Goal: Task Accomplishment & Management: Manage account settings

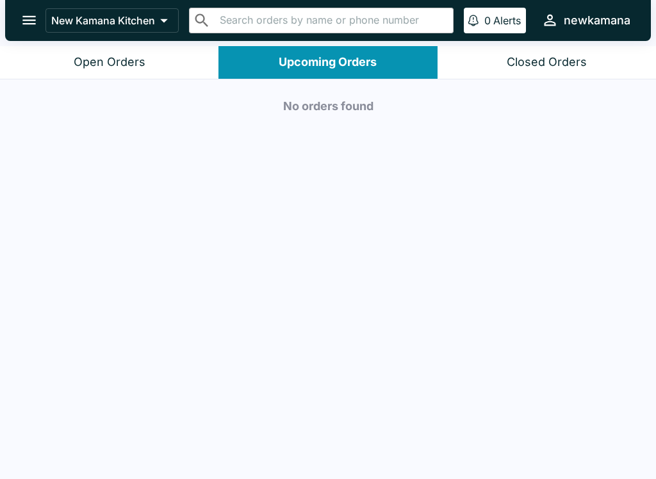
scroll to position [2, 0]
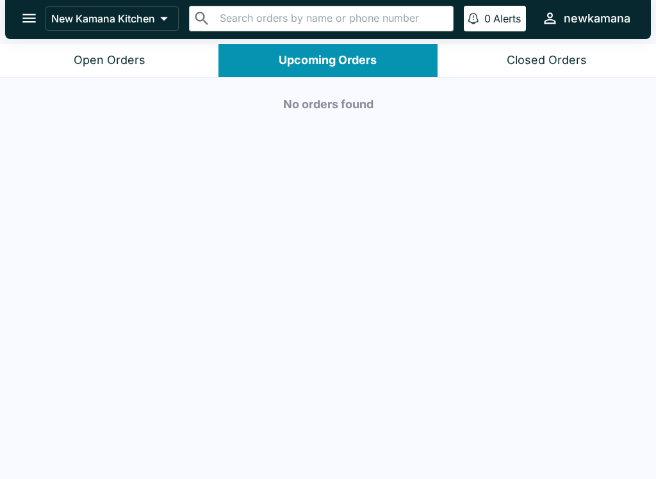
click at [114, 12] on p "New Kamana Kitchen" at bounding box center [103, 18] width 104 height 13
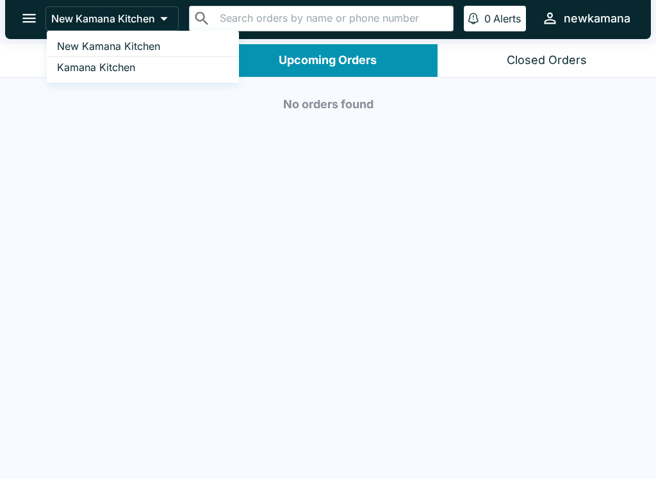
click at [149, 67] on link "Kamana Kitchen" at bounding box center [143, 67] width 192 height 20
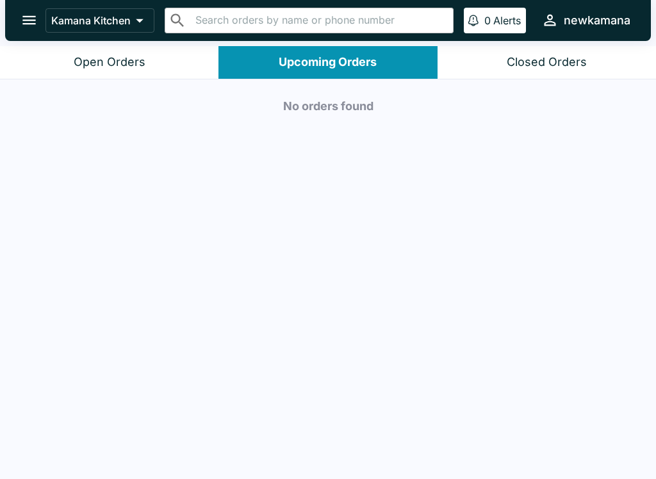
click at [113, 71] on button "Open Orders" at bounding box center [109, 62] width 218 height 33
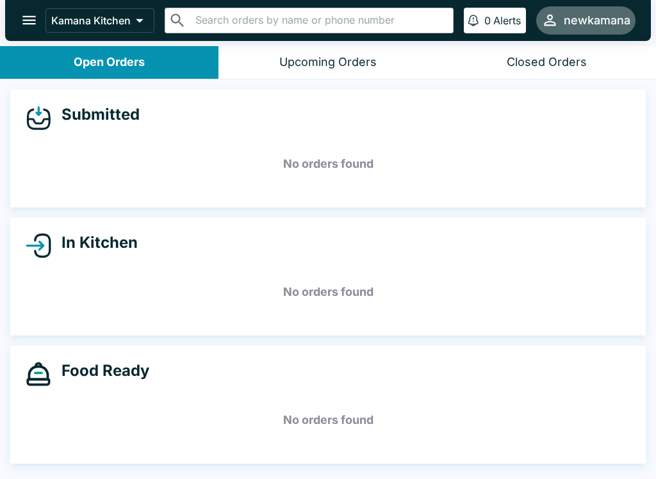
click at [590, 17] on div "newkamana" at bounding box center [596, 20] width 67 height 15
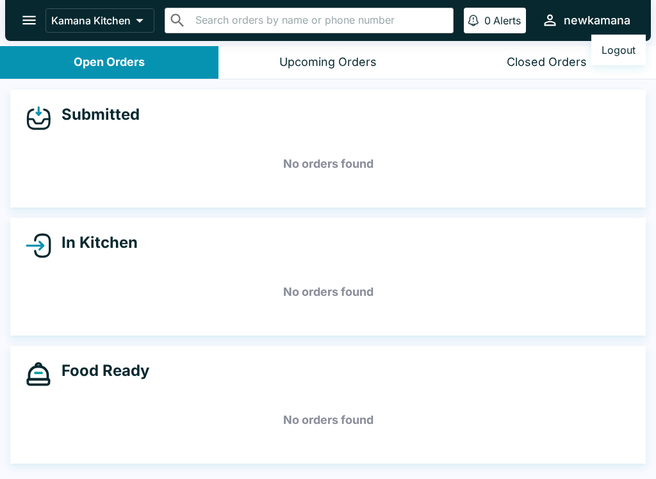
click at [586, 6] on div at bounding box center [328, 239] width 656 height 479
click at [484, 18] on p "0" at bounding box center [487, 20] width 6 height 13
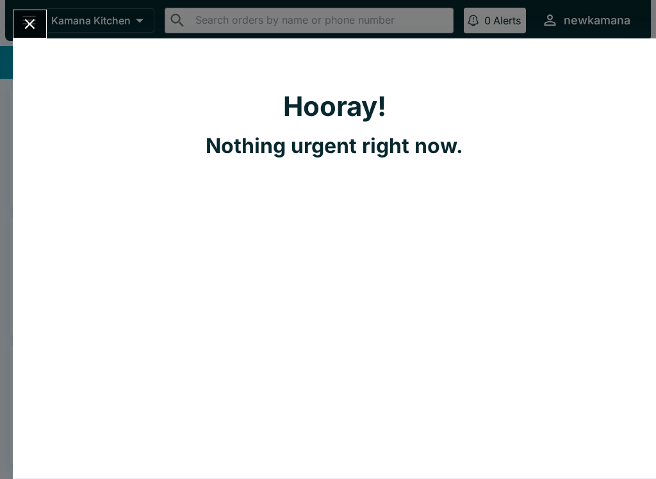
click at [38, 24] on icon "Close" at bounding box center [29, 23] width 17 height 17
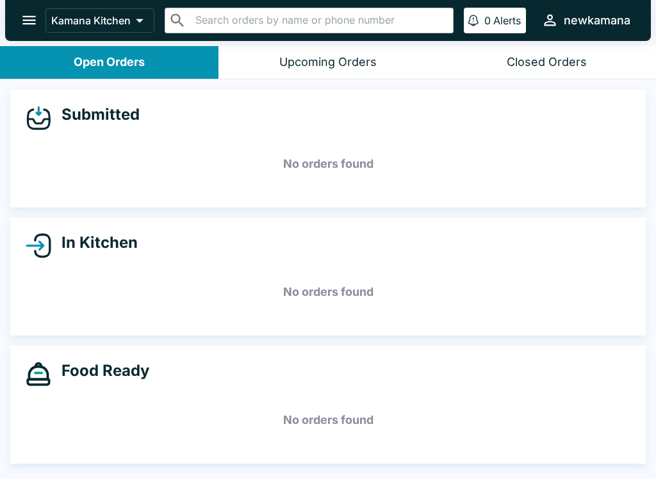
click at [38, 8] on button "open drawer" at bounding box center [29, 20] width 33 height 33
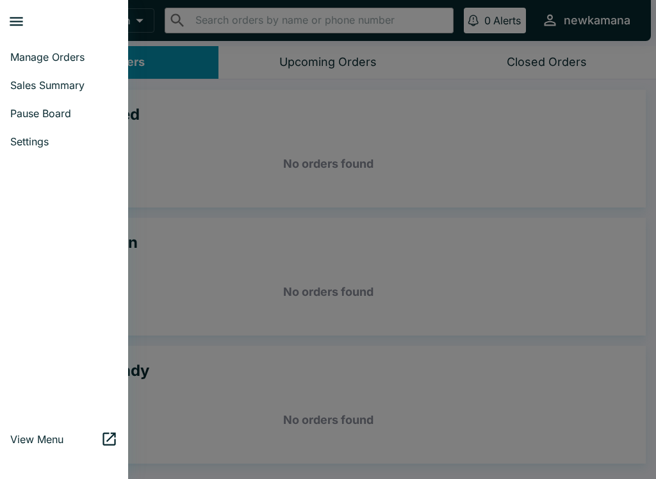
click at [218, 145] on div at bounding box center [328, 239] width 656 height 479
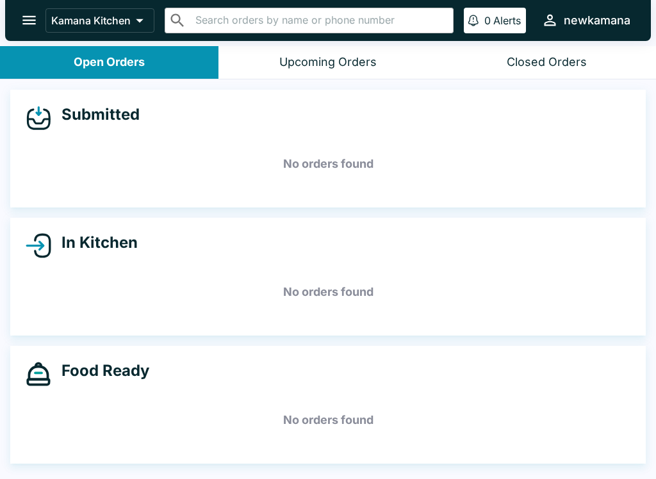
click at [169, 60] on button "Open Orders" at bounding box center [109, 62] width 218 height 33
click at [341, 48] on button "Upcoming Orders" at bounding box center [327, 62] width 218 height 33
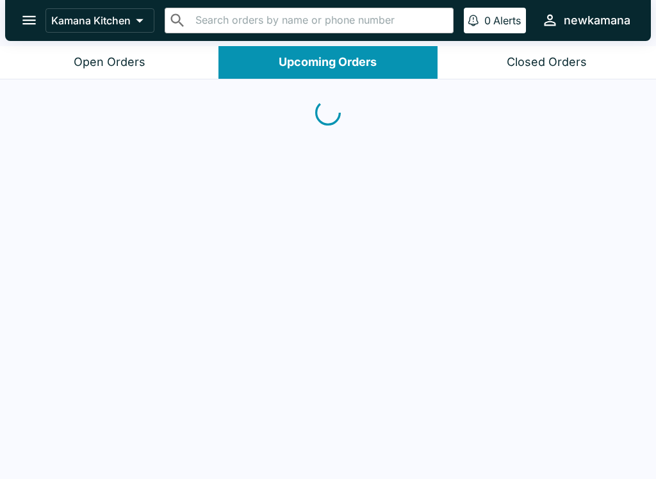
click at [546, 56] on div "Closed Orders" at bounding box center [546, 62] width 80 height 15
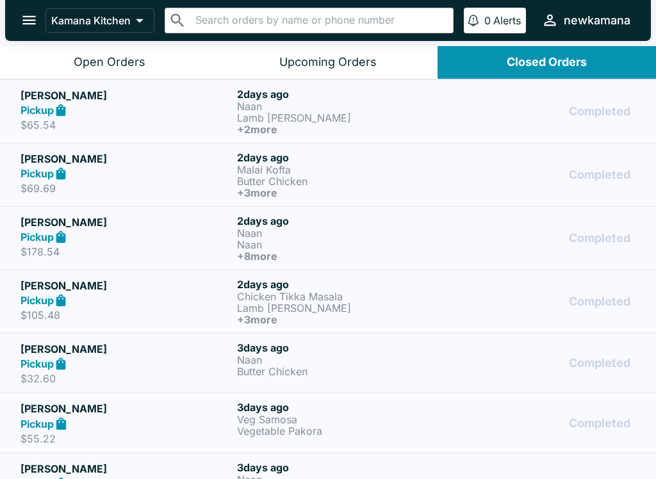
scroll to position [-4, 0]
click at [348, 60] on div "Upcoming Orders" at bounding box center [327, 62] width 97 height 15
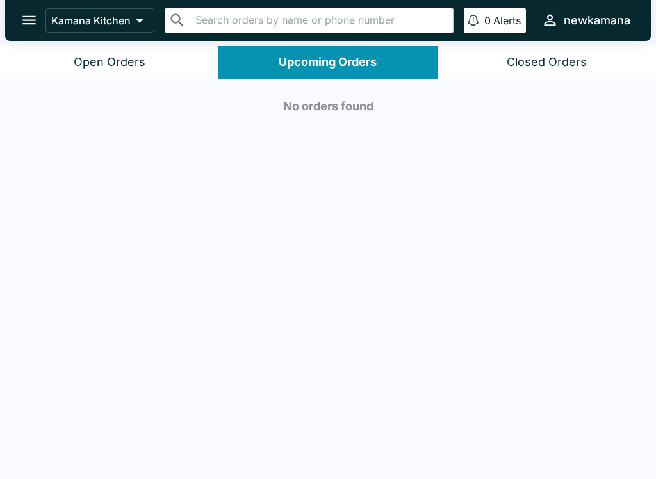
click at [136, 49] on button "Open Orders" at bounding box center [109, 62] width 218 height 33
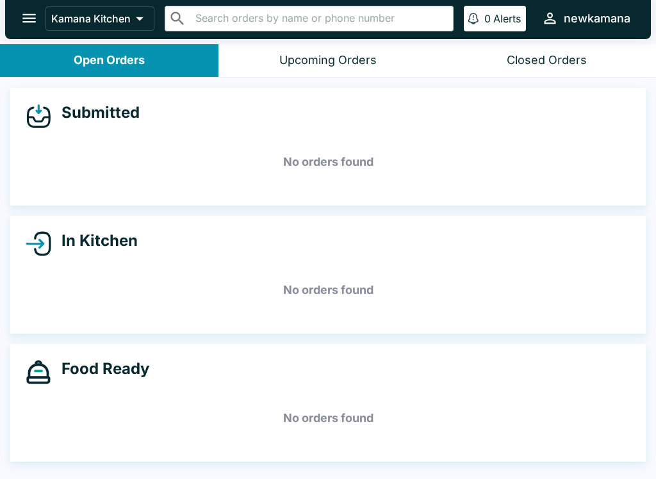
scroll to position [0, 0]
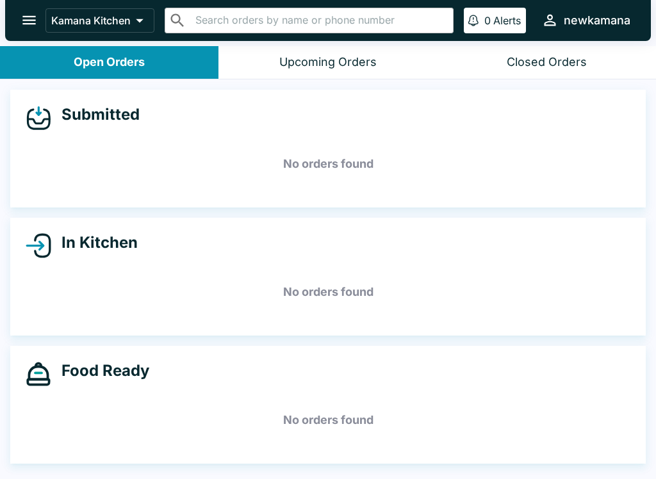
click at [339, 54] on button "Upcoming Orders" at bounding box center [327, 62] width 218 height 33
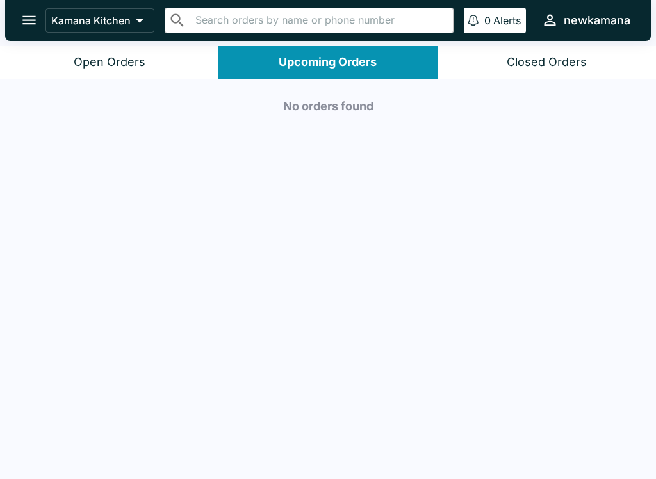
click at [158, 56] on button "Open Orders" at bounding box center [109, 62] width 218 height 33
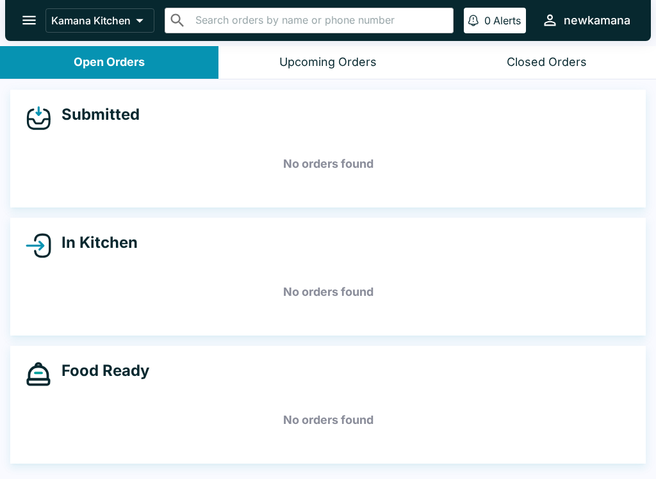
click at [341, 58] on div "Upcoming Orders" at bounding box center [327, 62] width 97 height 15
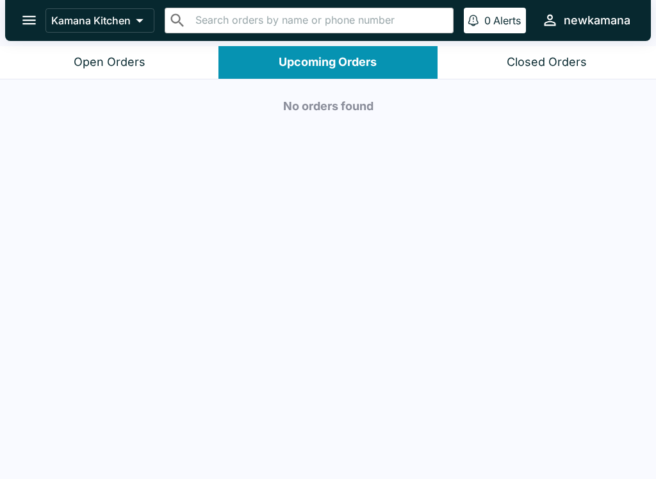
click at [105, 67] on div "Open Orders" at bounding box center [110, 62] width 72 height 15
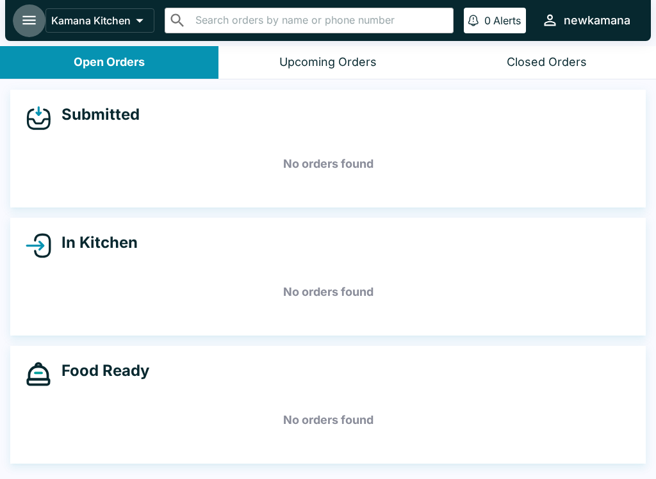
click at [22, 15] on icon "open drawer" at bounding box center [28, 20] width 17 height 17
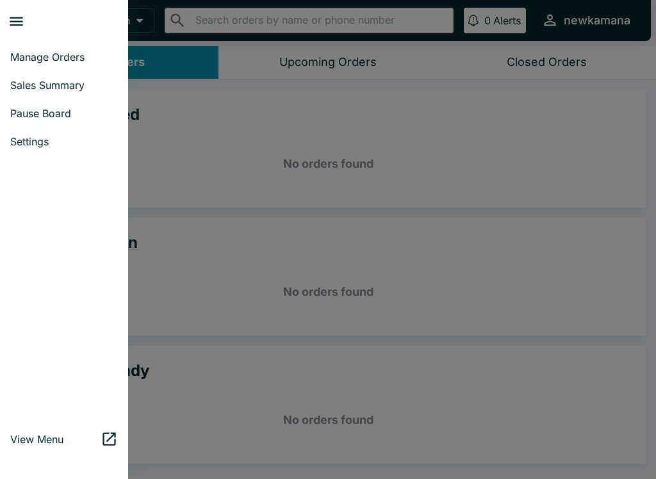
click at [81, 49] on link "Manage Orders" at bounding box center [64, 57] width 128 height 28
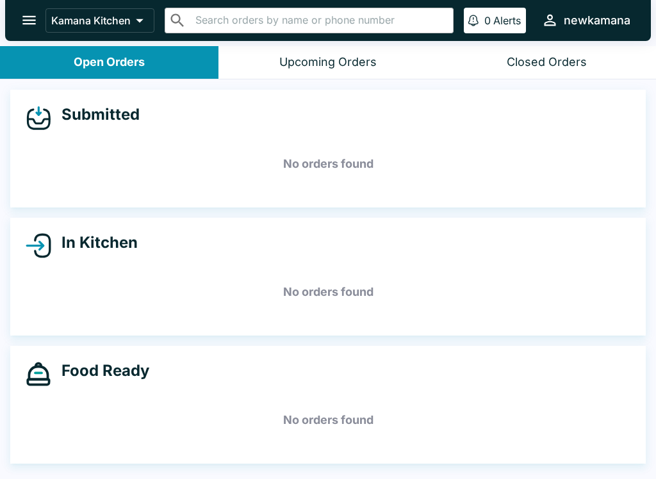
click at [359, 54] on button "Upcoming Orders" at bounding box center [327, 62] width 218 height 33
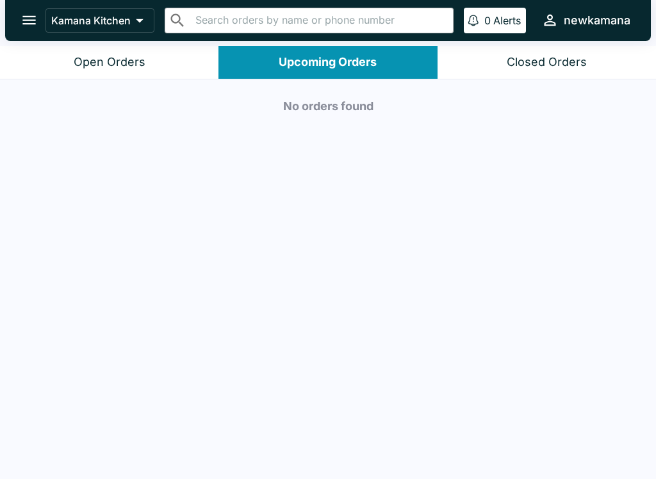
click at [560, 47] on button "Closed Orders" at bounding box center [546, 62] width 218 height 33
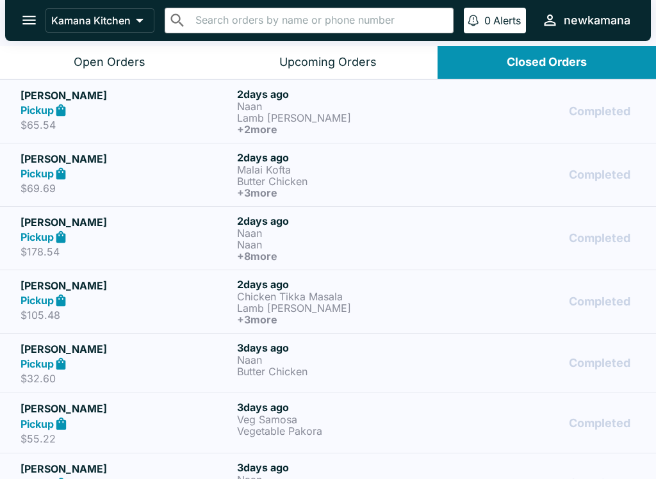
click at [32, 19] on icon "open drawer" at bounding box center [28, 20] width 17 height 17
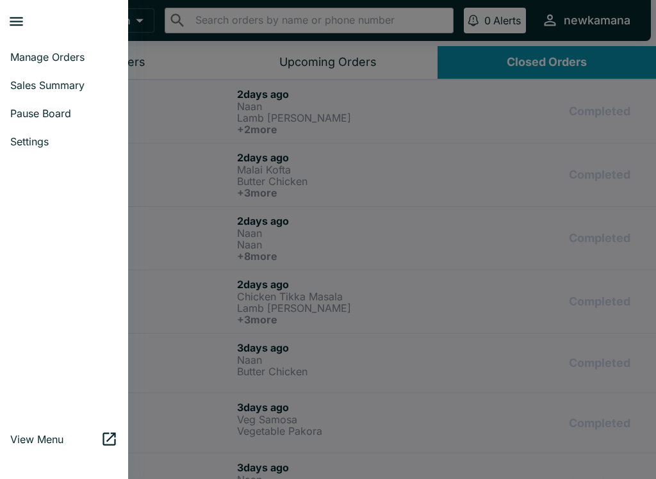
click at [74, 51] on span "Manage Orders" at bounding box center [64, 57] width 108 height 13
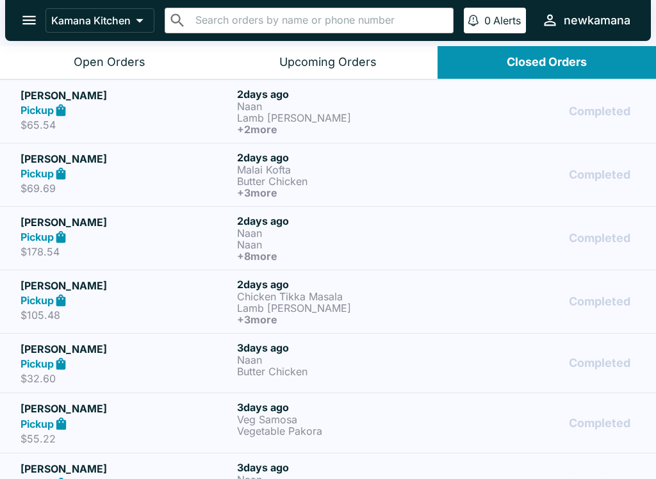
click at [33, 15] on icon "open drawer" at bounding box center [28, 20] width 17 height 17
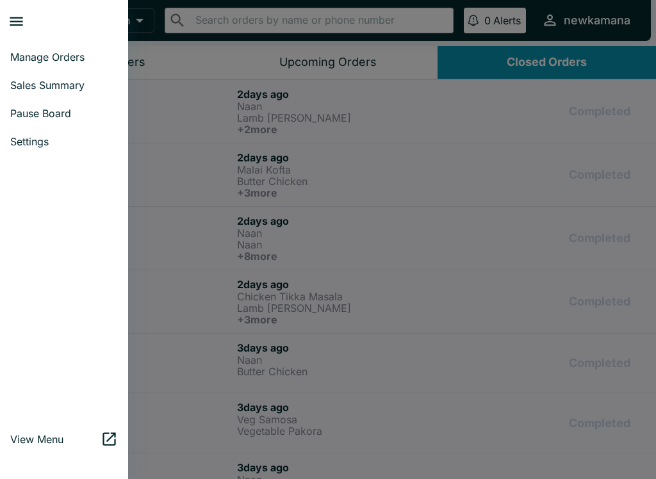
click at [27, 9] on button "close drawer" at bounding box center [16, 21] width 33 height 33
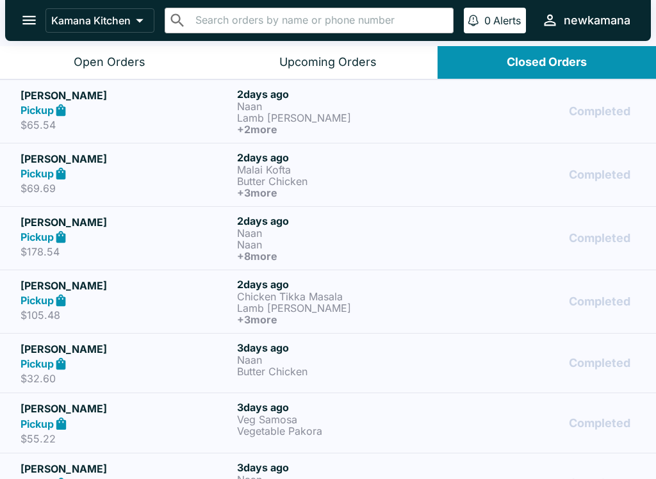
click at [108, 65] on div "Open Orders" at bounding box center [110, 62] width 72 height 15
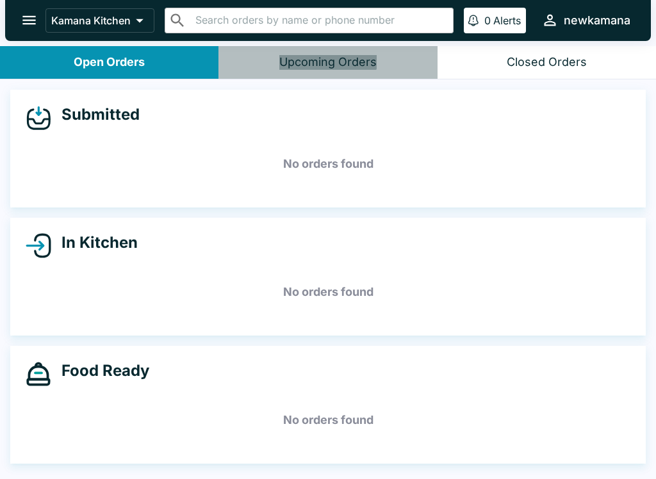
click at [323, 46] on button "Upcoming Orders" at bounding box center [327, 62] width 218 height 33
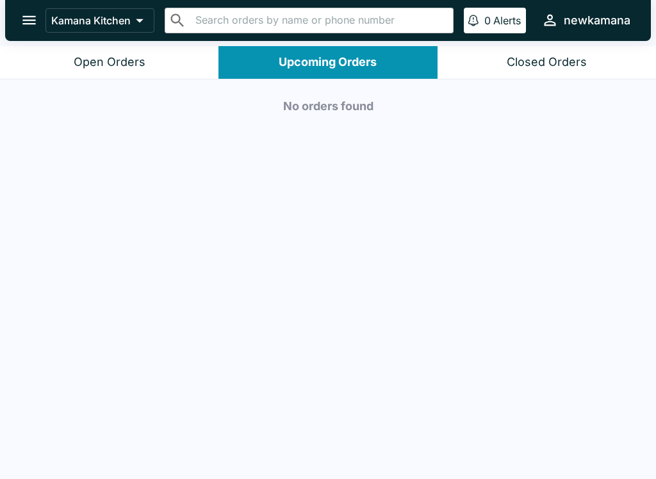
click at [113, 44] on header "Kamana Kitchen ​ ​ 0 Alerts newkamana" at bounding box center [328, 23] width 656 height 46
click at [108, 59] on div "Open Orders" at bounding box center [110, 62] width 72 height 15
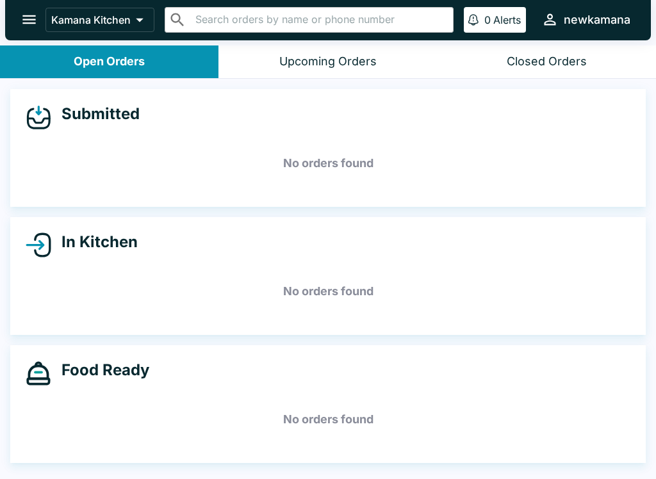
scroll to position [1, 0]
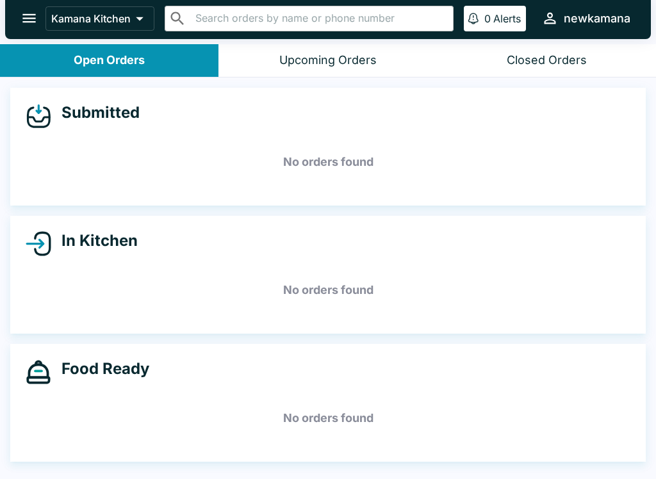
click at [140, 17] on icon at bounding box center [140, 19] width 18 height 18
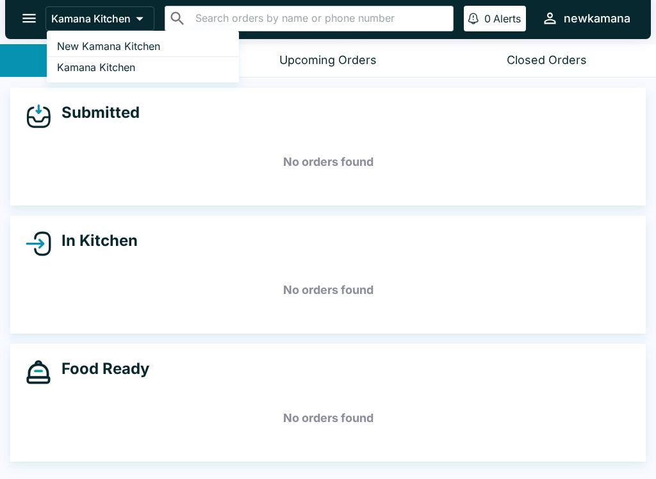
click at [131, 47] on span "New Kamana Kitchen" at bounding box center [108, 46] width 103 height 13
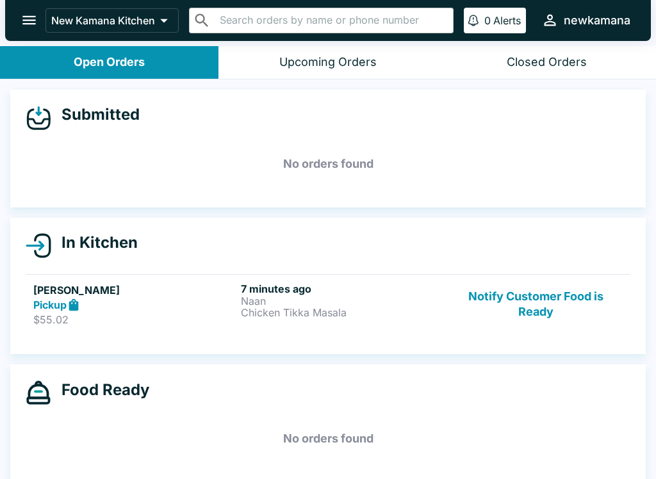
click at [266, 294] on h6 "7 minutes ago" at bounding box center [342, 288] width 202 height 13
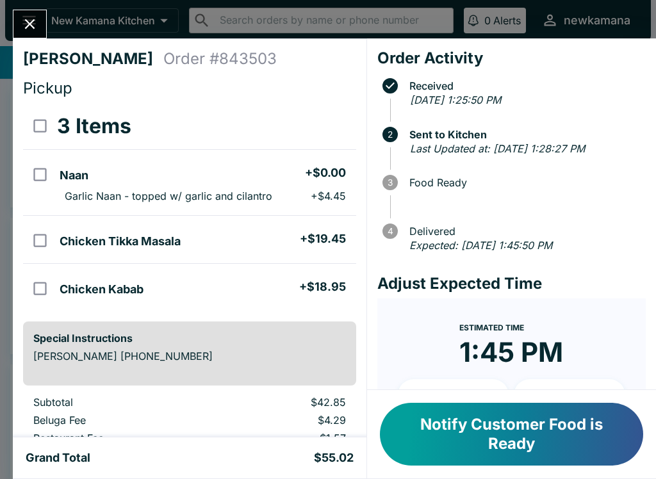
click at [35, 24] on icon "Close" at bounding box center [29, 23] width 17 height 17
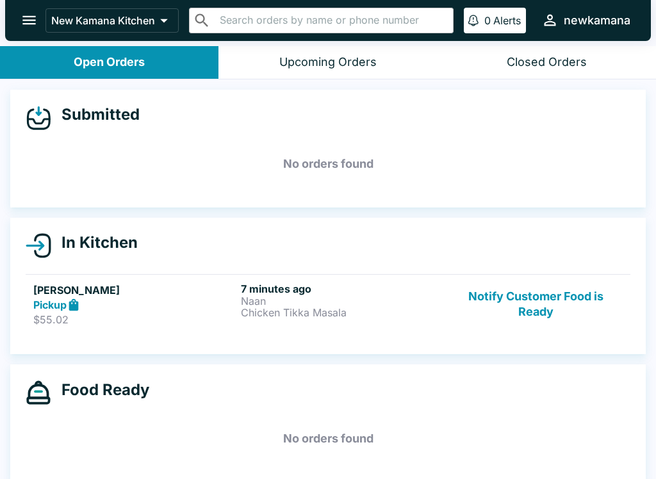
click at [290, 330] on link "Drew Hutchison Pickup $55.02 7 minutes ago Naan Chicken Tikka Masala Notify Cus…" at bounding box center [328, 304] width 604 height 60
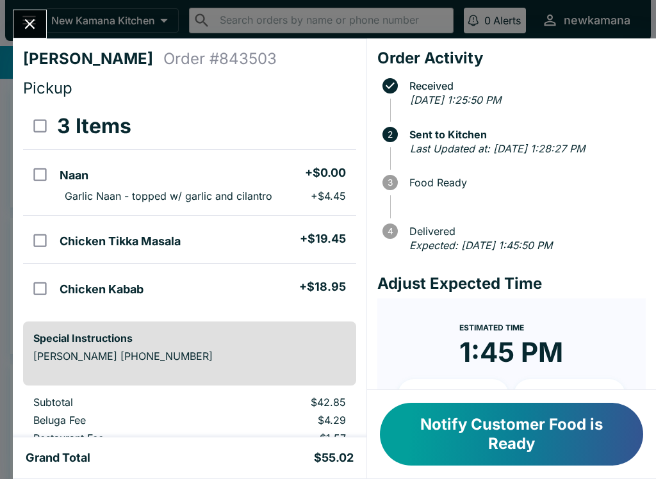
click at [298, 308] on td "Chicken Kabab + $18.95" at bounding box center [204, 288] width 301 height 48
checkbox input "true"
click at [580, 191] on span "3 Food Ready" at bounding box center [513, 183] width 263 height 26
click at [600, 170] on span at bounding box center [517, 163] width 255 height 13
click at [22, 15] on icon "Close" at bounding box center [29, 23] width 17 height 17
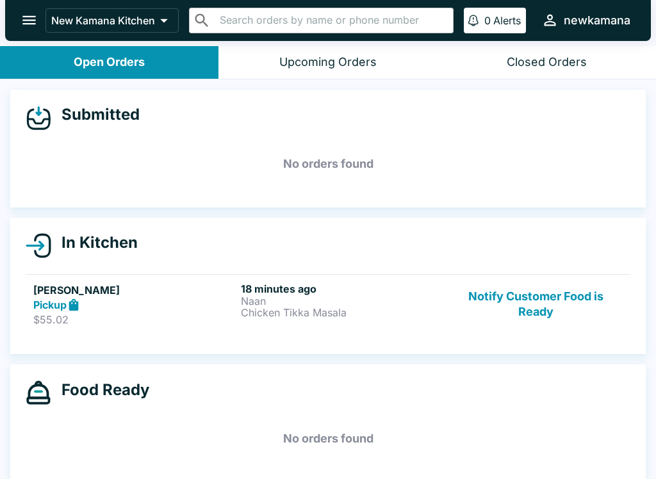
click at [311, 302] on p "Naan" at bounding box center [342, 301] width 202 height 12
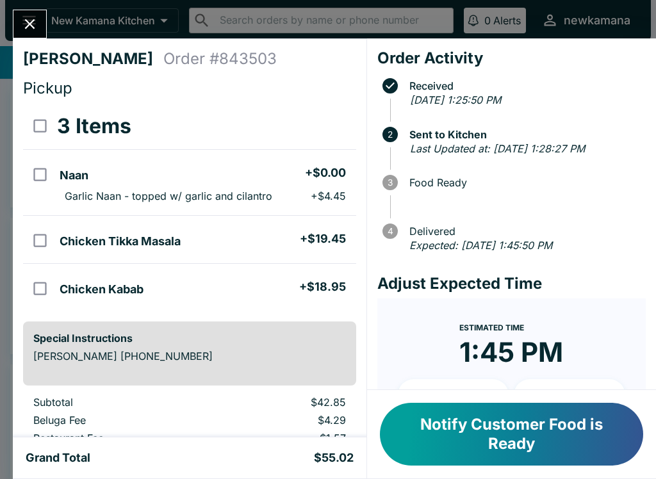
click at [566, 421] on button "Notify Customer Food is Ready" at bounding box center [511, 434] width 263 height 63
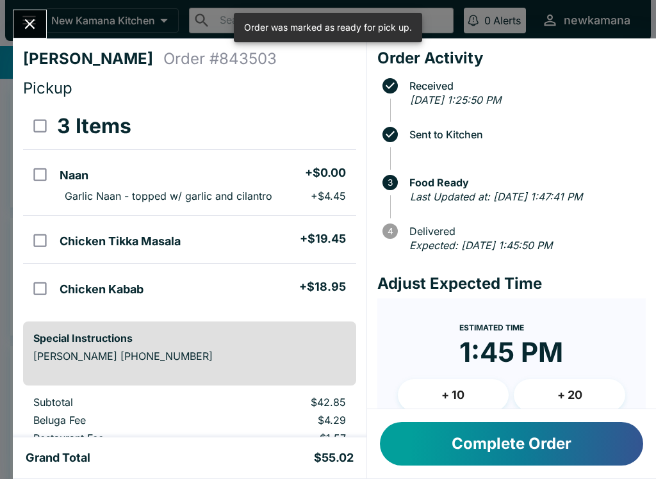
click at [23, 20] on icon "Close" at bounding box center [29, 23] width 17 height 17
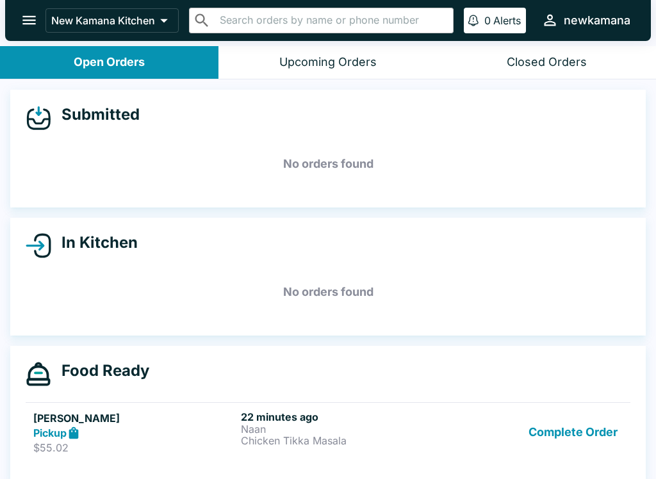
click at [289, 46] on button "Upcoming Orders" at bounding box center [327, 62] width 218 height 33
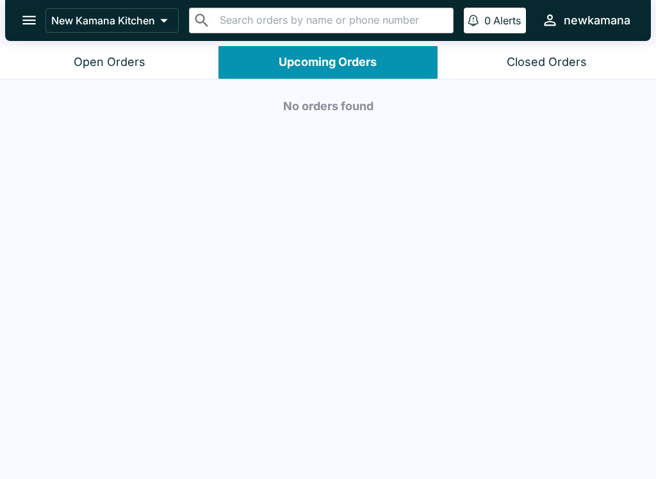
click at [84, 68] on div "Open Orders" at bounding box center [110, 62] width 72 height 15
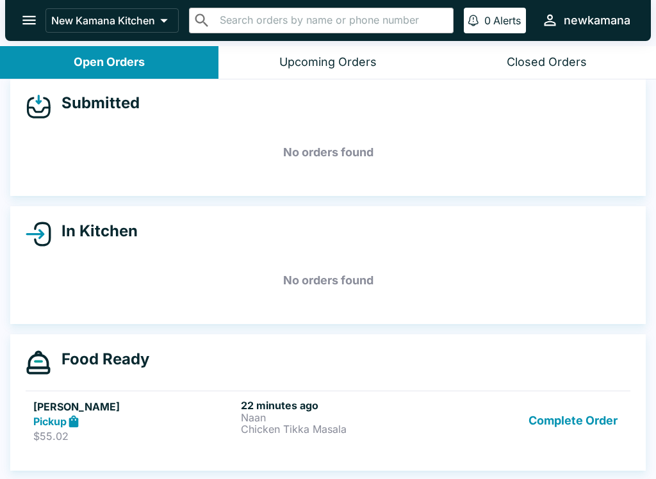
scroll to position [12, 0]
click at [113, 403] on h5 "Drew Hutchison" at bounding box center [134, 406] width 202 height 15
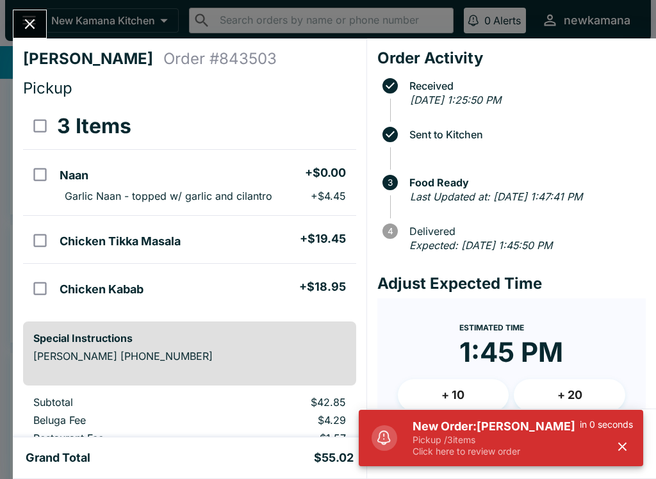
click at [513, 442] on p "Pickup / 3 items" at bounding box center [495, 440] width 167 height 12
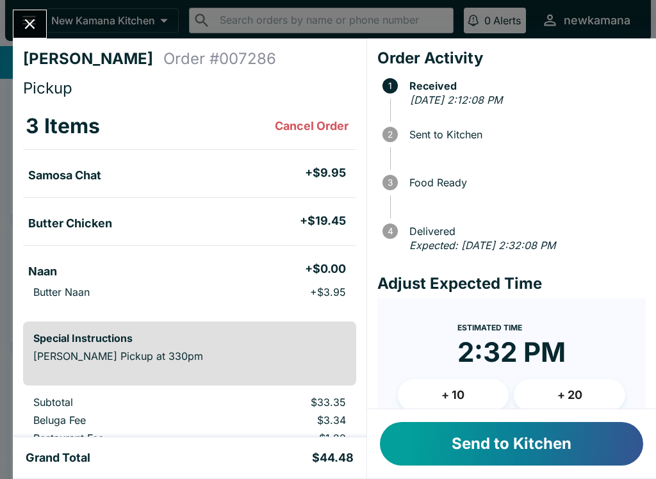
click at [528, 451] on button "Send to Kitchen" at bounding box center [511, 444] width 263 height 44
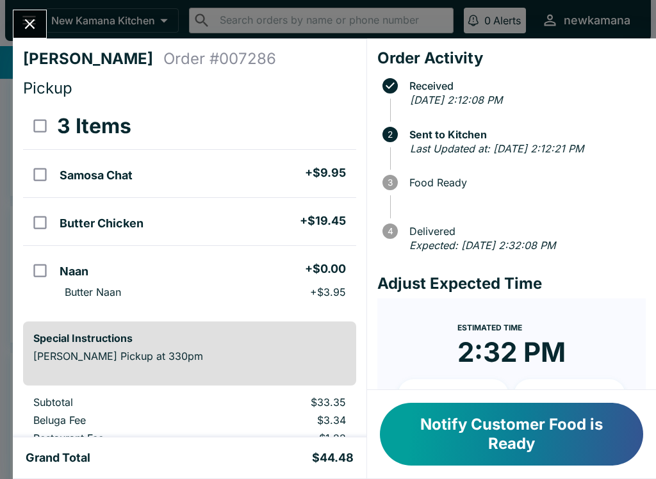
click at [24, 29] on icon "Close" at bounding box center [29, 23] width 17 height 17
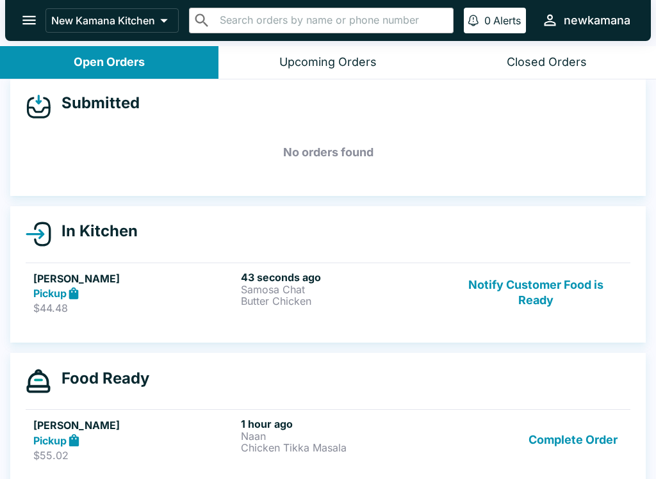
click at [75, 277] on h5 "Valerie Fair" at bounding box center [134, 278] width 202 height 15
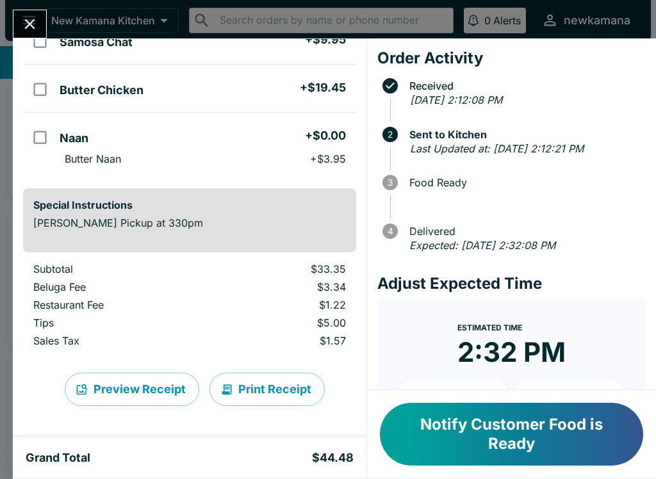
scroll to position [133, 0]
click at [271, 390] on button "Print Receipt" at bounding box center [266, 389] width 115 height 33
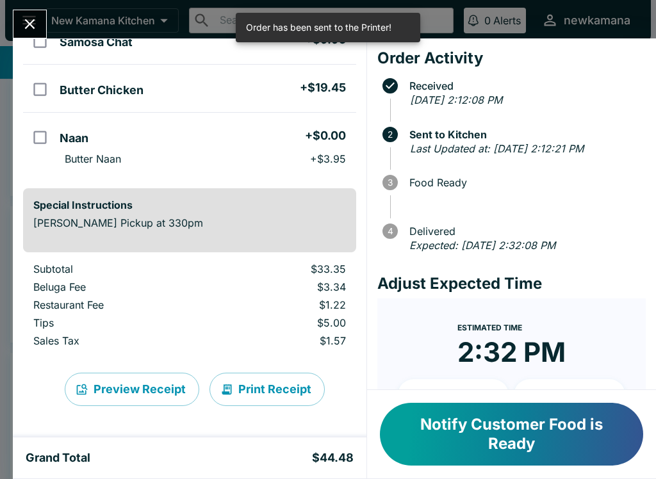
click at [273, 391] on button "Print Receipt" at bounding box center [266, 389] width 115 height 33
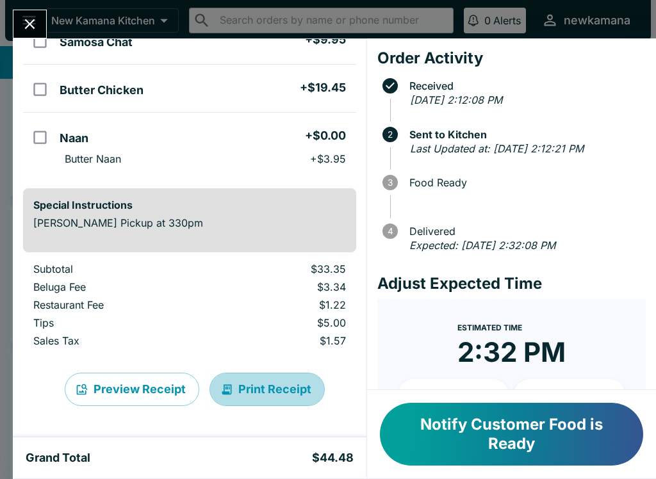
click at [280, 389] on button "Print Receipt" at bounding box center [266, 389] width 115 height 33
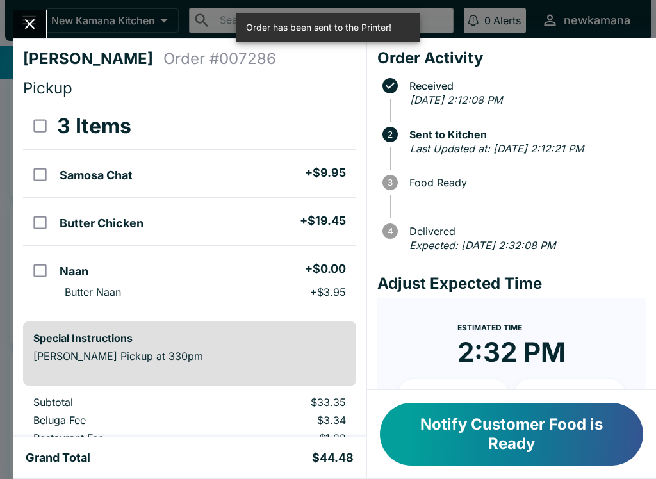
scroll to position [0, 0]
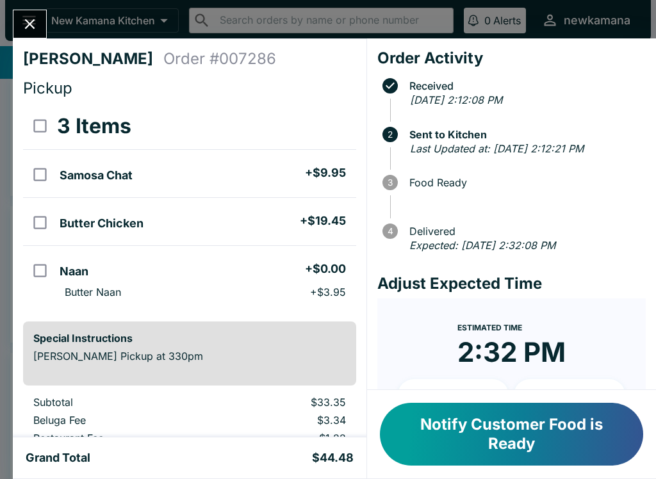
click at [18, 19] on button "Close" at bounding box center [29, 24] width 33 height 28
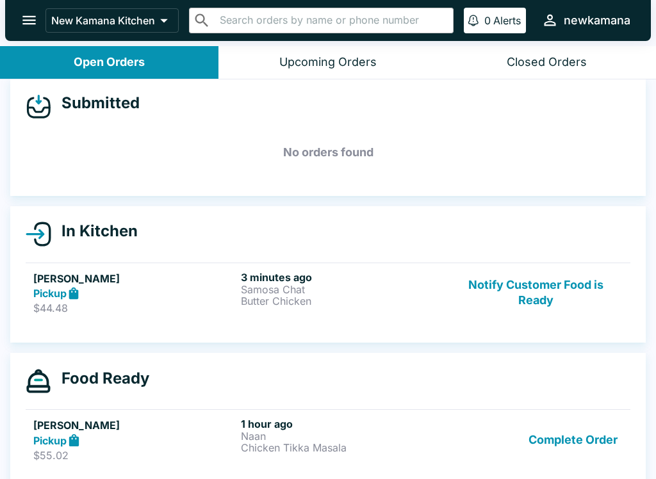
click at [32, 17] on icon "open drawer" at bounding box center [28, 20] width 13 height 9
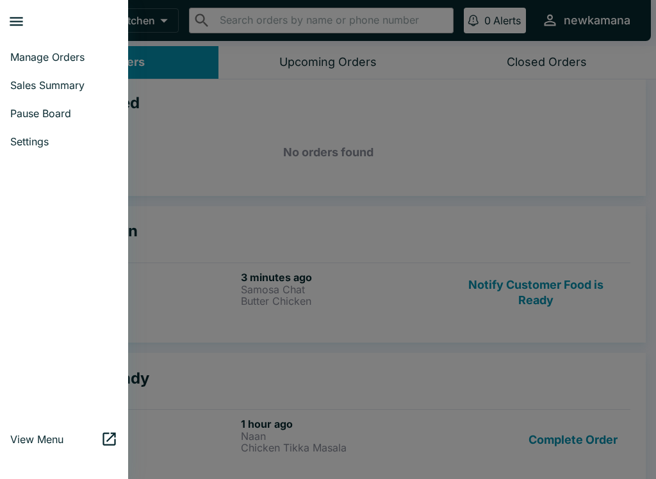
click at [38, 145] on span "Settings" at bounding box center [64, 141] width 108 height 13
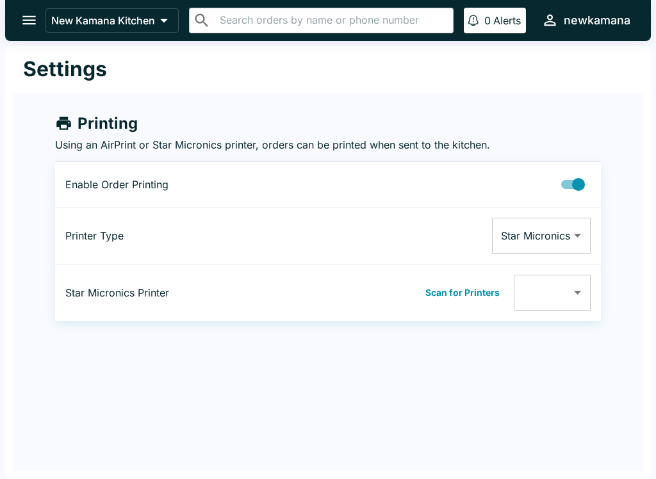
click at [564, 180] on input "Printing Enabled" at bounding box center [578, 184] width 73 height 24
click at [578, 181] on input "Printing Enabled" at bounding box center [565, 184] width 73 height 24
checkbox input "true"
click at [572, 238] on body "New Kamana Kitchen ​ ​ 0 Alerts newkamana Settings Printing Using an AirPrint o…" at bounding box center [328, 239] width 656 height 479
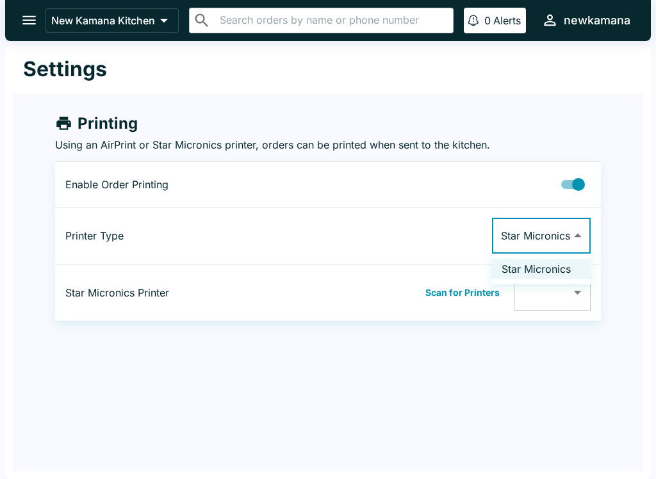
click at [540, 271] on li "Star Micronics" at bounding box center [540, 269] width 99 height 20
click at [581, 302] on body "New Kamana Kitchen ​ ​ 0 Alerts newkamana Settings Printing Using an AirPrint o…" at bounding box center [328, 239] width 656 height 479
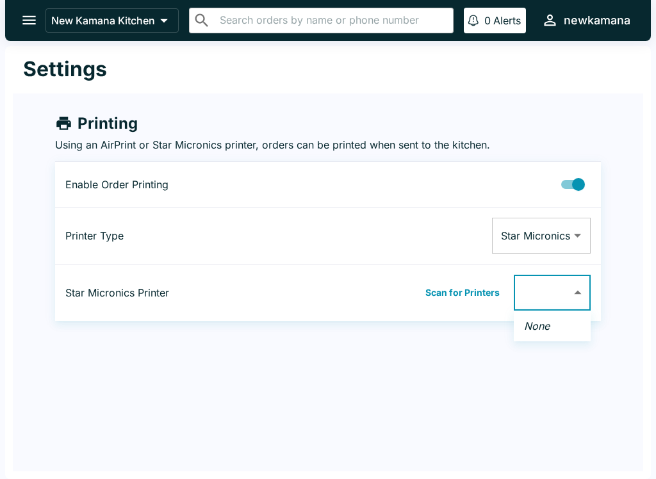
click at [539, 327] on em "None" at bounding box center [537, 325] width 26 height 13
click at [478, 289] on div at bounding box center [328, 239] width 656 height 479
click at [463, 290] on button "Scan for Printers" at bounding box center [462, 292] width 82 height 19
click at [36, 27] on icon "open drawer" at bounding box center [28, 20] width 17 height 17
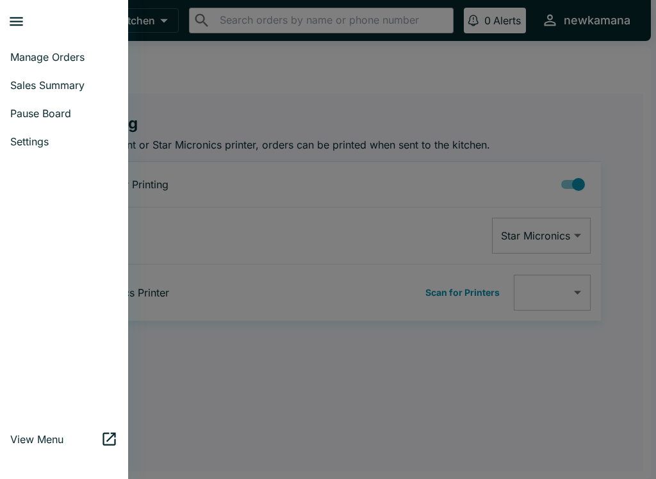
click at [19, 23] on icon "close drawer" at bounding box center [16, 21] width 17 height 17
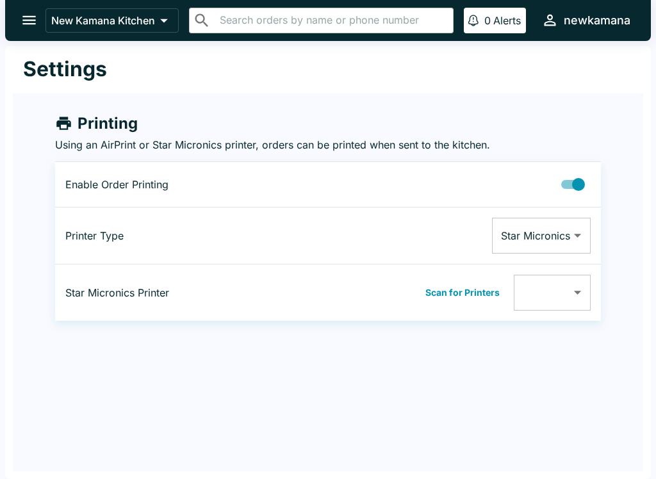
click at [31, 17] on icon "open drawer" at bounding box center [28, 20] width 13 height 9
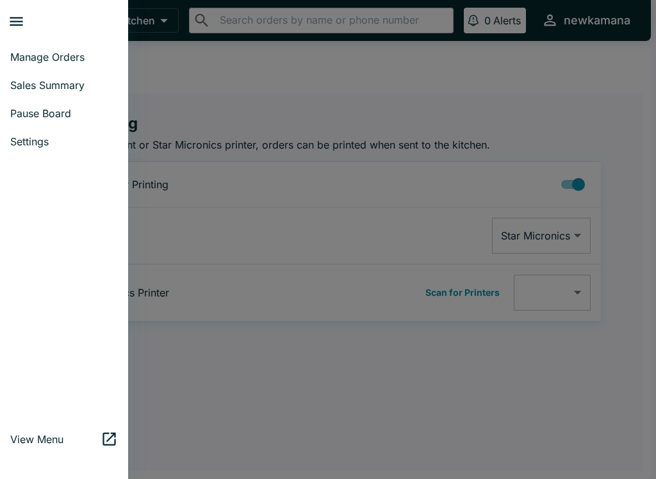
click at [77, 83] on span "Sales Summary" at bounding box center [64, 85] width 108 height 13
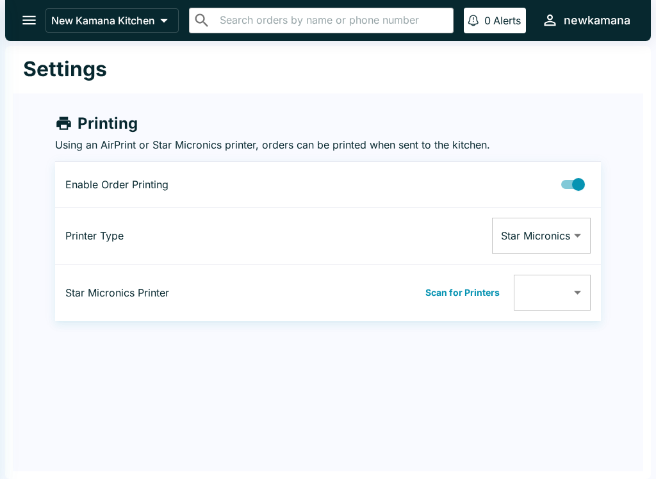
select select "03:00"
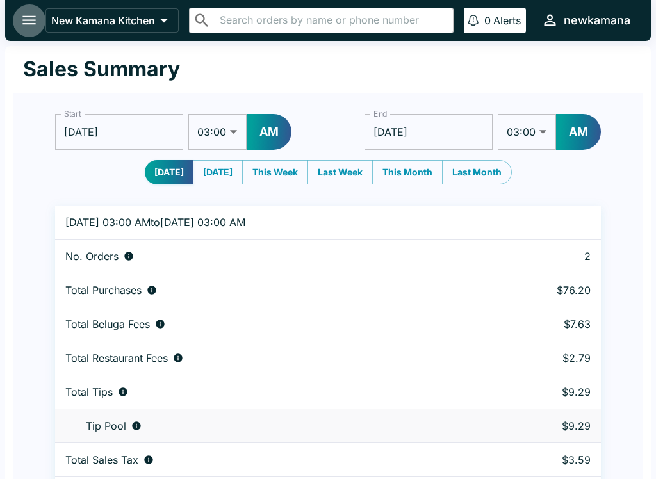
click at [20, 19] on icon "open drawer" at bounding box center [28, 20] width 17 height 17
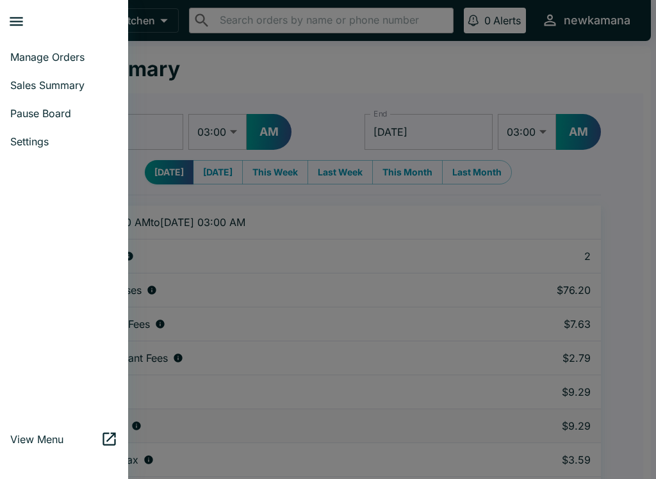
click at [38, 51] on span "Manage Orders" at bounding box center [64, 57] width 108 height 13
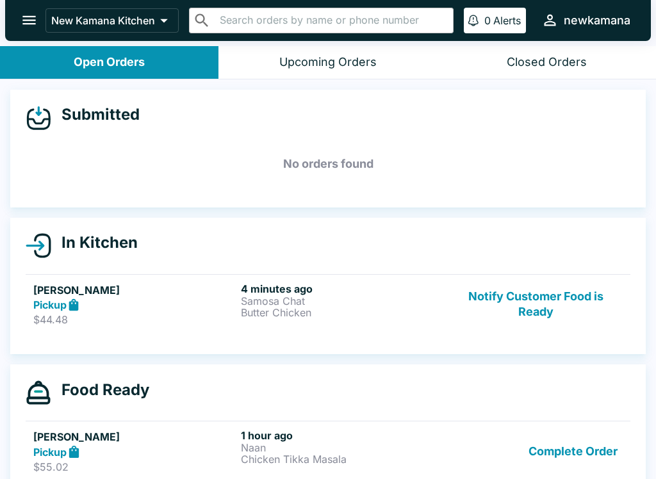
click at [255, 296] on p "Samosa Chat" at bounding box center [342, 301] width 202 height 12
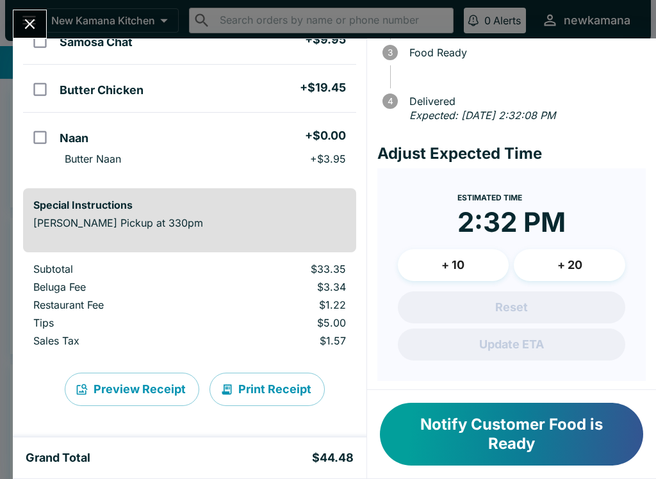
scroll to position [133, 0]
click at [271, 395] on button "Print Receipt" at bounding box center [266, 389] width 115 height 33
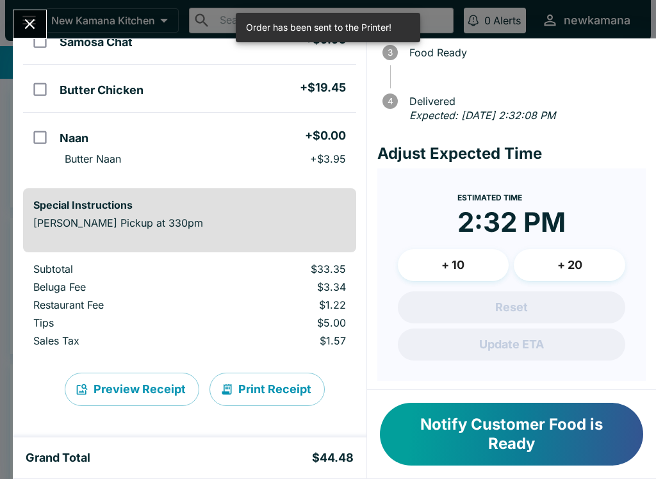
click at [270, 387] on button "Print Receipt" at bounding box center [266, 389] width 115 height 33
click at [24, 27] on icon "Close" at bounding box center [29, 23] width 17 height 17
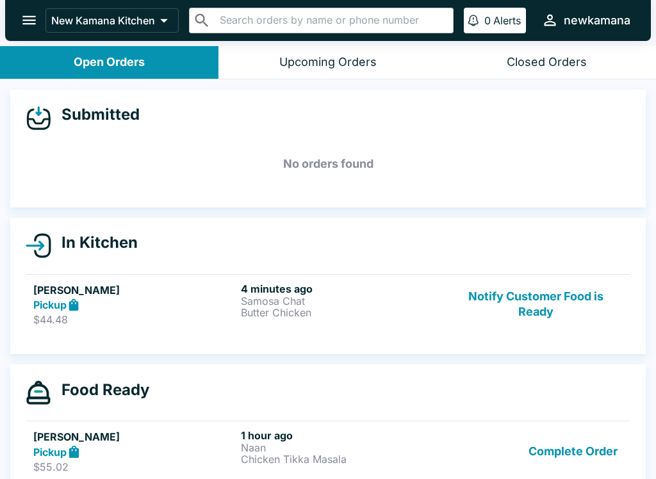
click at [291, 297] on p "Samosa Chat" at bounding box center [342, 301] width 202 height 12
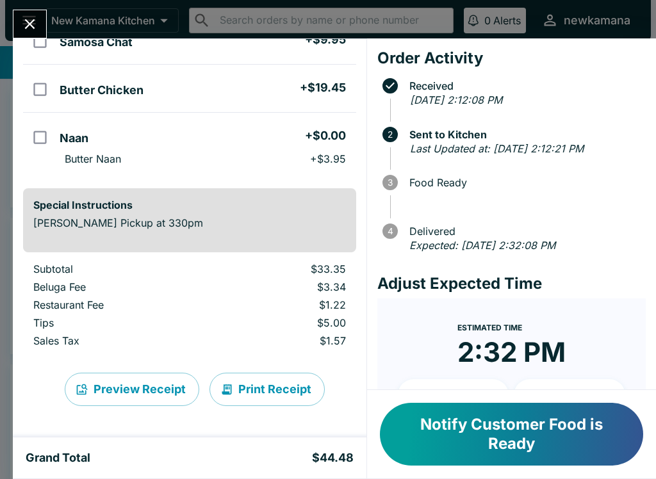
scroll to position [133, 0]
click at [515, 423] on button "Notify Customer Food is Ready" at bounding box center [511, 434] width 263 height 63
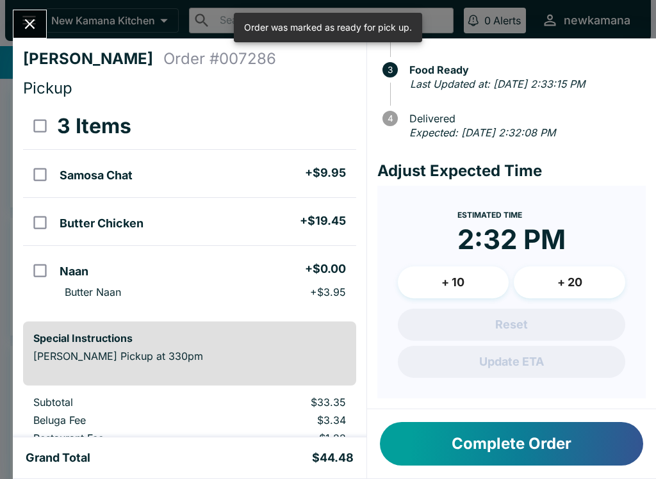
scroll to position [0, 0]
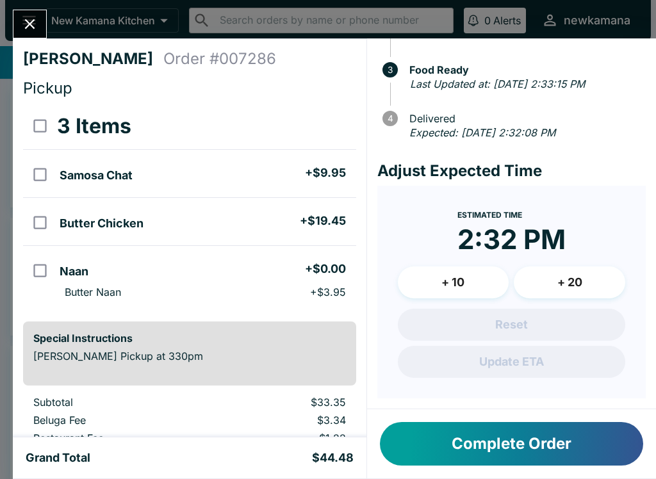
click at [526, 453] on button "Complete Order" at bounding box center [511, 444] width 263 height 44
